Goal: Navigation & Orientation: Find specific page/section

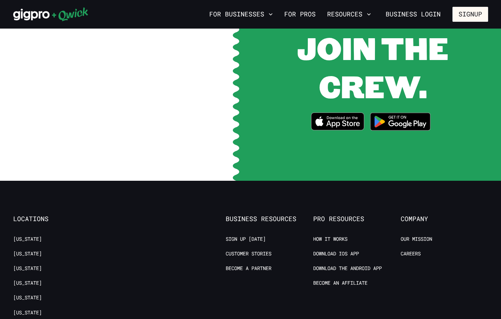
scroll to position [1395, 0]
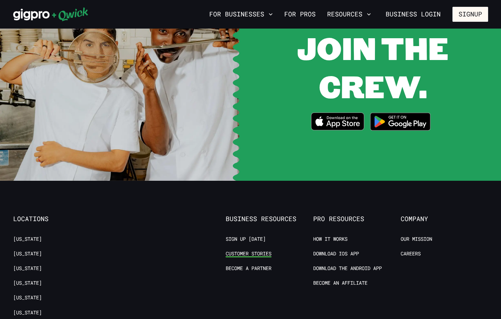
click at [256, 250] on link "Customer stories" at bounding box center [249, 253] width 46 height 7
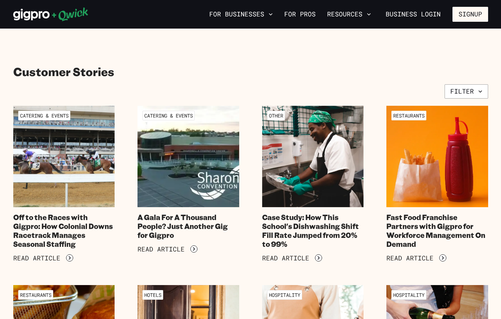
scroll to position [1395, 0]
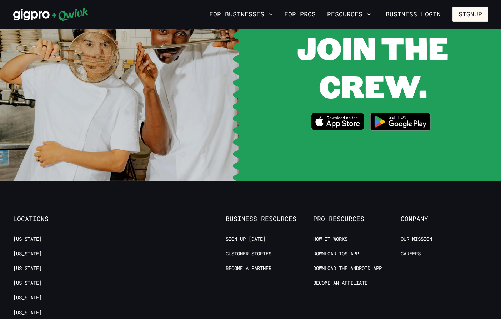
click at [413, 236] on link "Our Mission" at bounding box center [416, 239] width 31 height 7
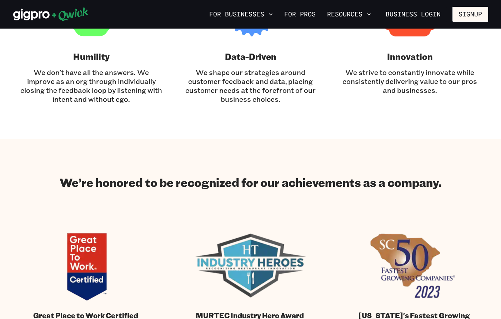
scroll to position [585, 0]
click at [274, 15] on icon "button" at bounding box center [270, 14] width 7 height 7
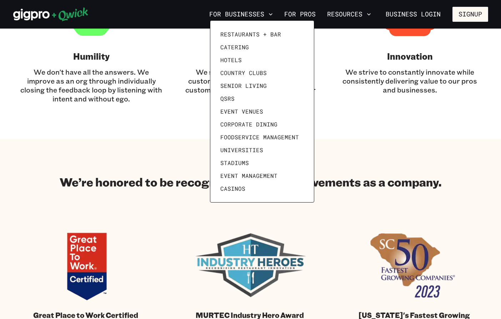
click at [372, 14] on div at bounding box center [250, 159] width 501 height 319
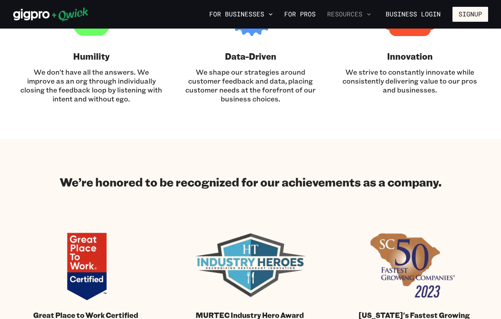
click at [367, 15] on icon "button" at bounding box center [368, 14] width 7 height 7
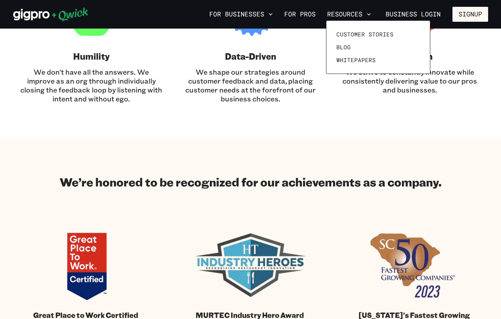
click at [429, 206] on div at bounding box center [250, 159] width 501 height 319
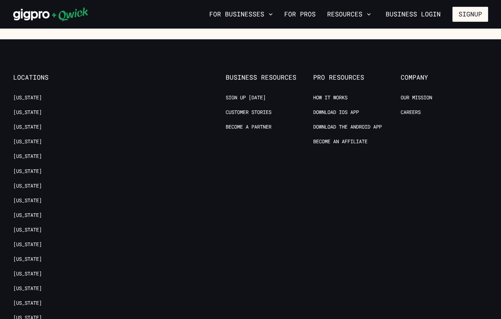
scroll to position [913, 0]
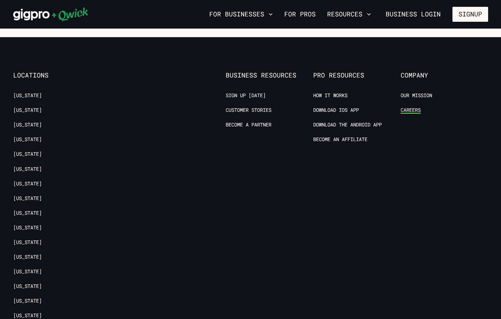
click at [414, 109] on link "Careers" at bounding box center [411, 110] width 20 height 7
